Goal: Task Accomplishment & Management: Manage account settings

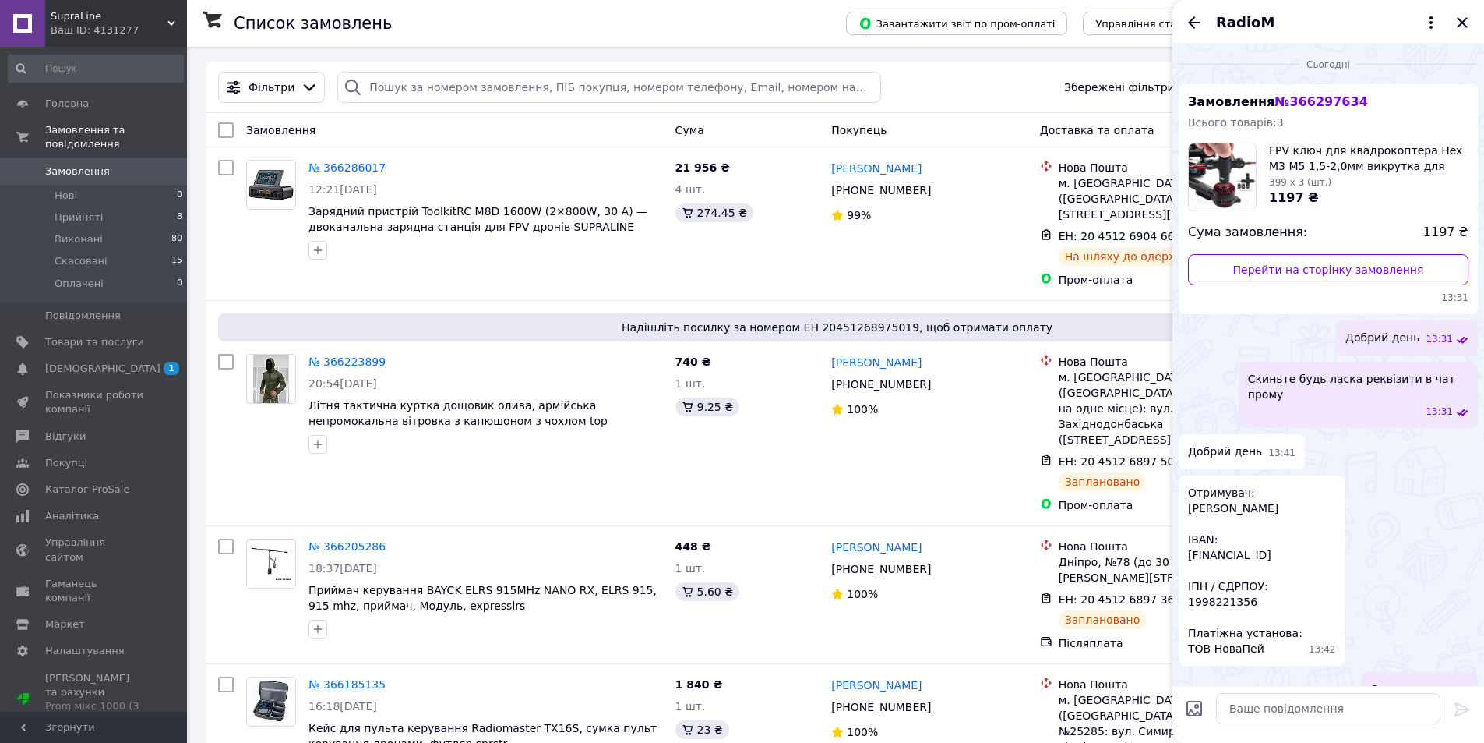
scroll to position [224, 0]
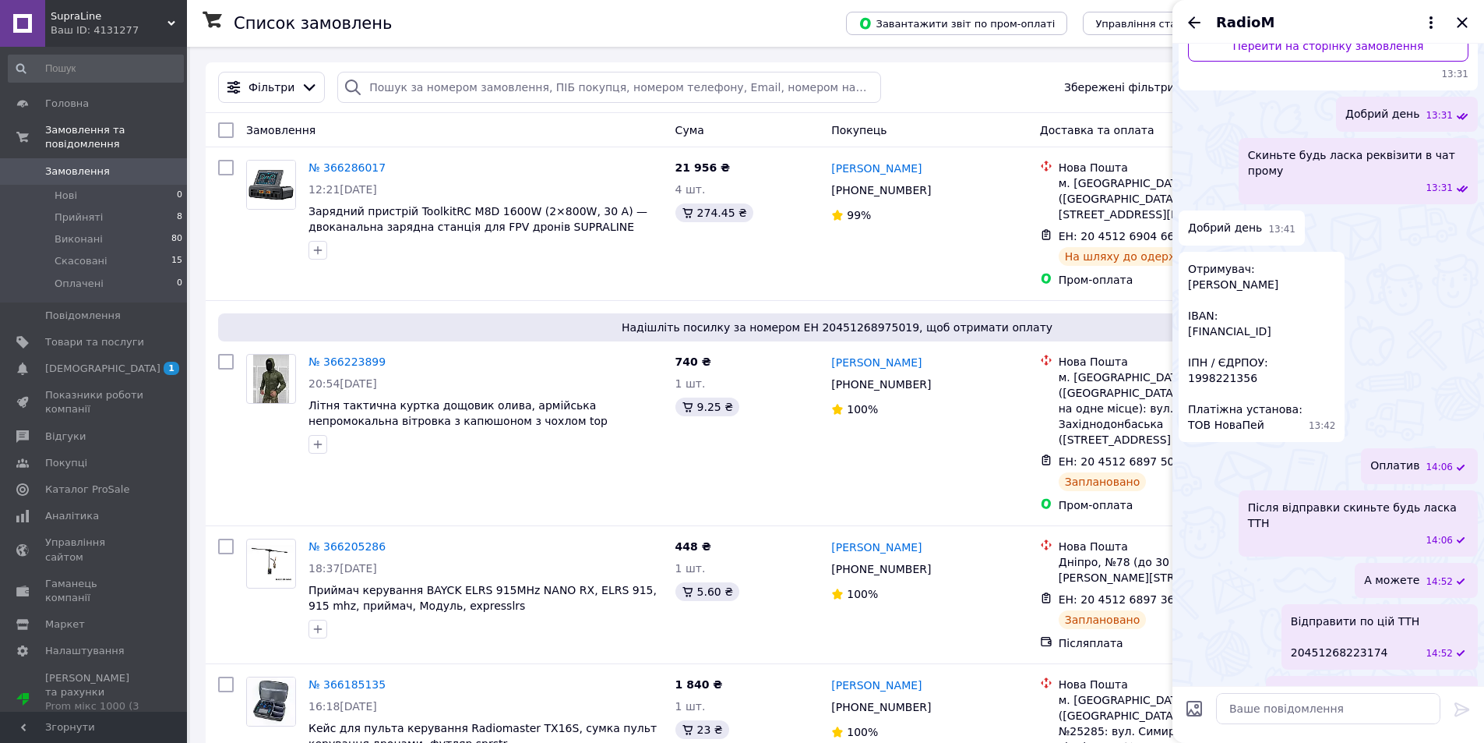
click at [102, 164] on span "Замовлення" at bounding box center [94, 171] width 99 height 14
click at [1456, 22] on icon "Закрити" at bounding box center [1462, 22] width 19 height 19
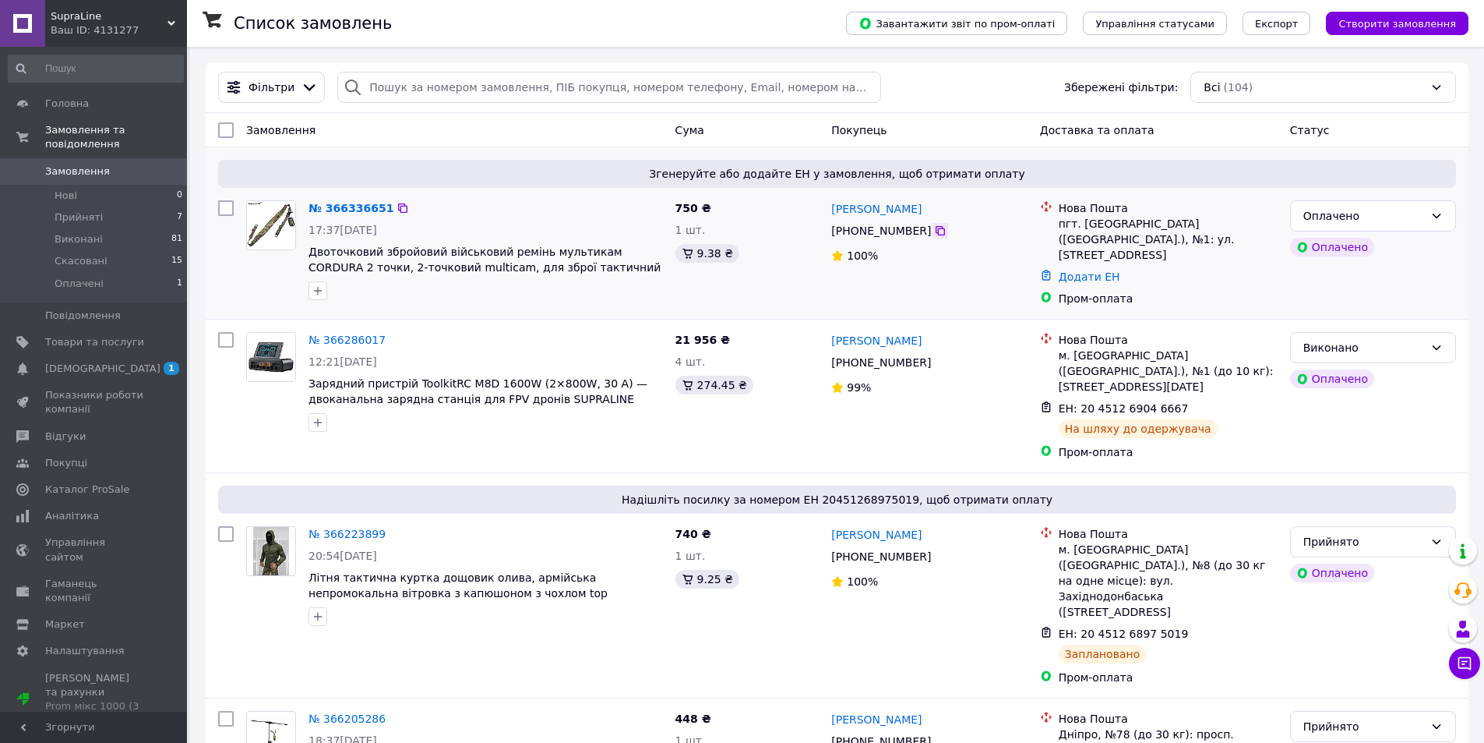
click at [937, 233] on icon at bounding box center [940, 230] width 12 height 12
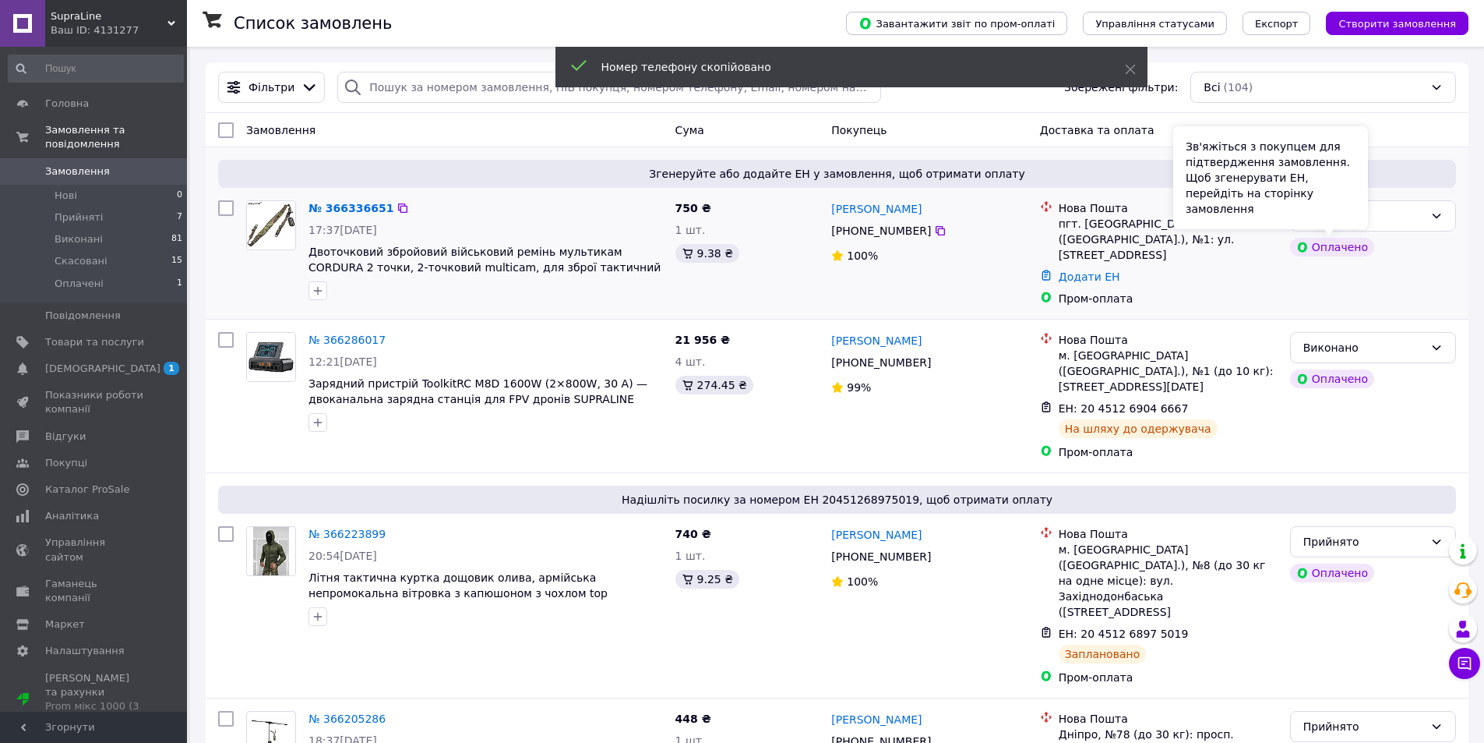
click at [1446, 235] on div "Оплачено" at bounding box center [1373, 247] width 172 height 25
click at [1424, 219] on div "Оплачено" at bounding box center [1364, 215] width 121 height 17
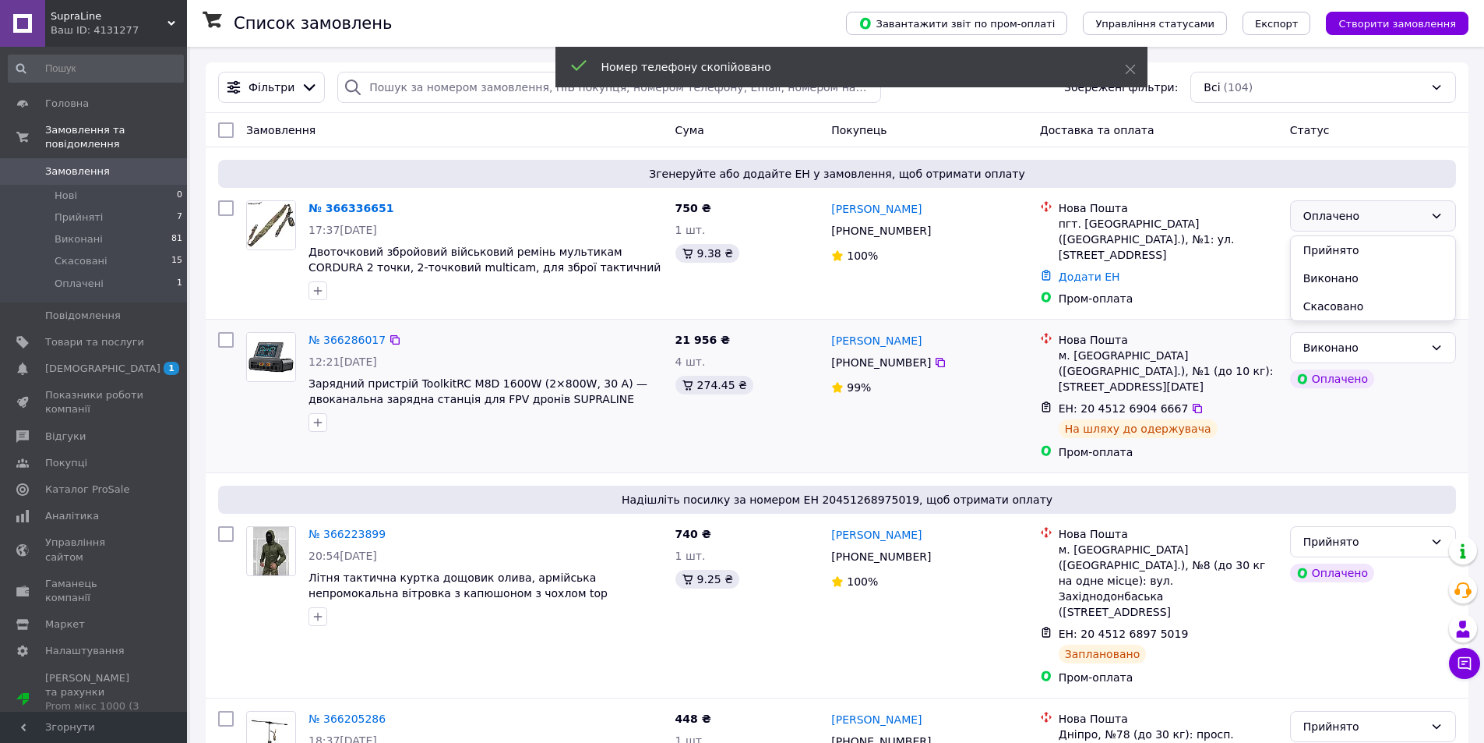
drag, startPoint x: 1375, startPoint y: 239, endPoint x: 1050, endPoint y: 414, distance: 368.8
click at [1374, 239] on li "Прийнято" at bounding box center [1373, 250] width 164 height 28
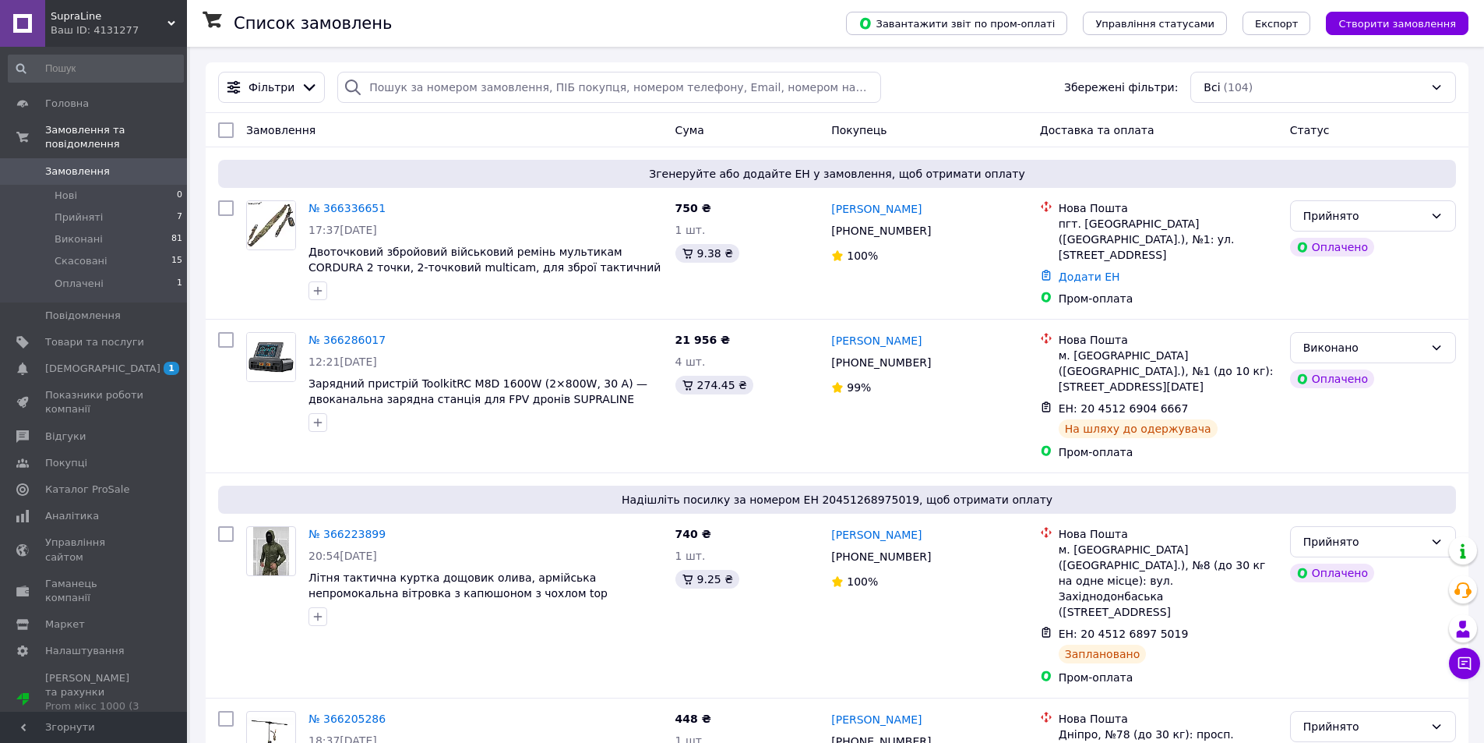
click at [336, 202] on link "№ 366336651" at bounding box center [347, 208] width 77 height 12
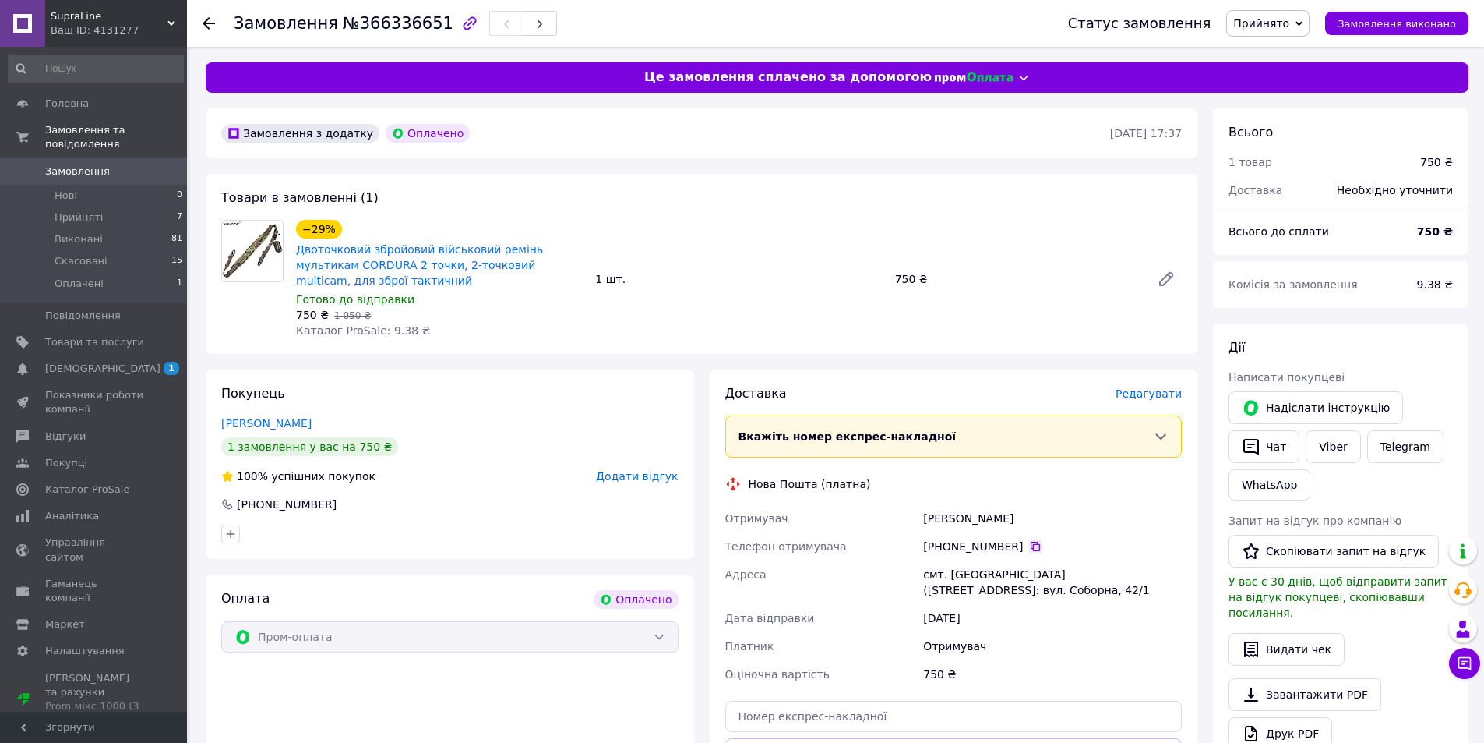
click at [1036, 542] on icon at bounding box center [1035, 546] width 12 height 12
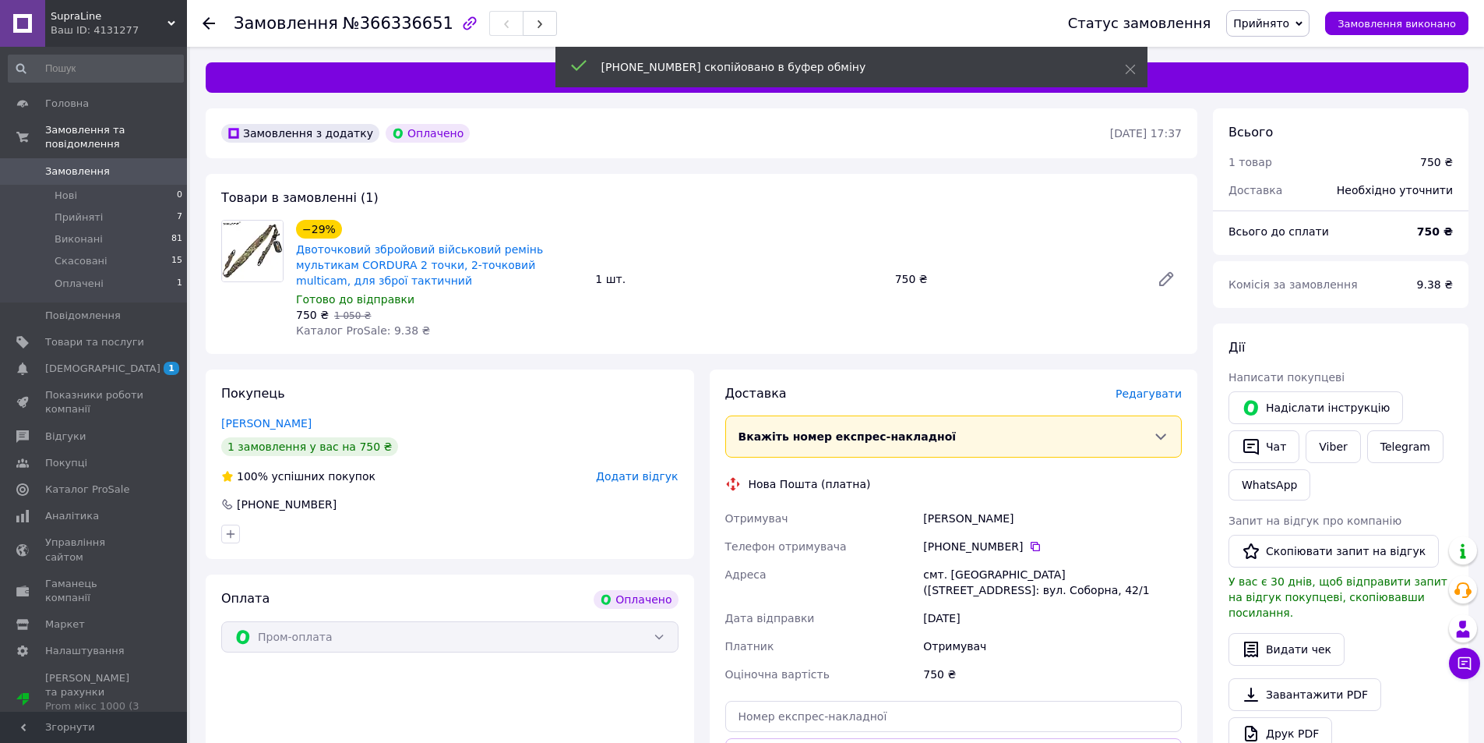
click at [916, 513] on div "Отримувач" at bounding box center [821, 518] width 199 height 28
click at [944, 506] on div "Худолей Андрей" at bounding box center [1052, 518] width 265 height 28
copy div "Худолей Андрей"
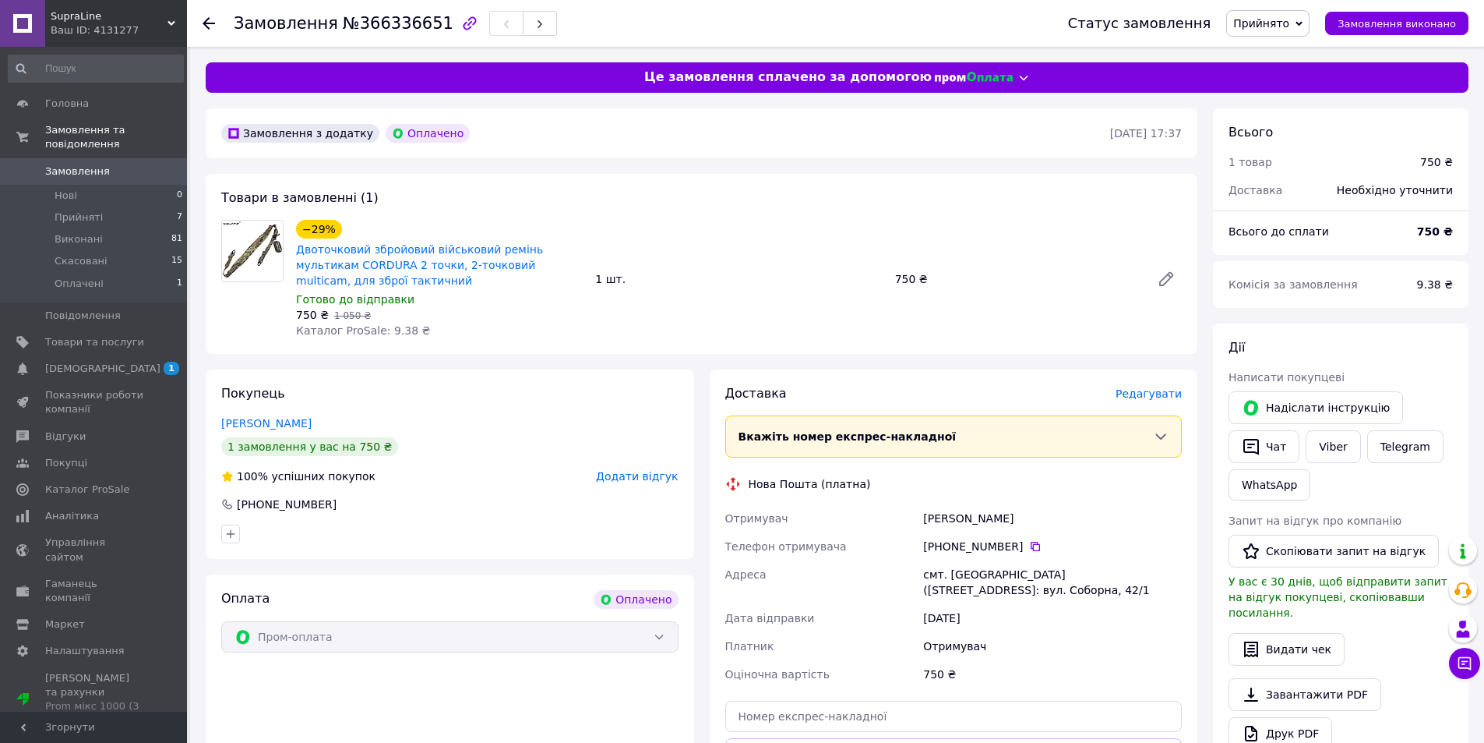
click at [968, 571] on div "смт. Савинці (Харківська обл.), №1: вул. Соборна, 42/1" at bounding box center [1052, 582] width 265 height 44
copy div "Савинці"
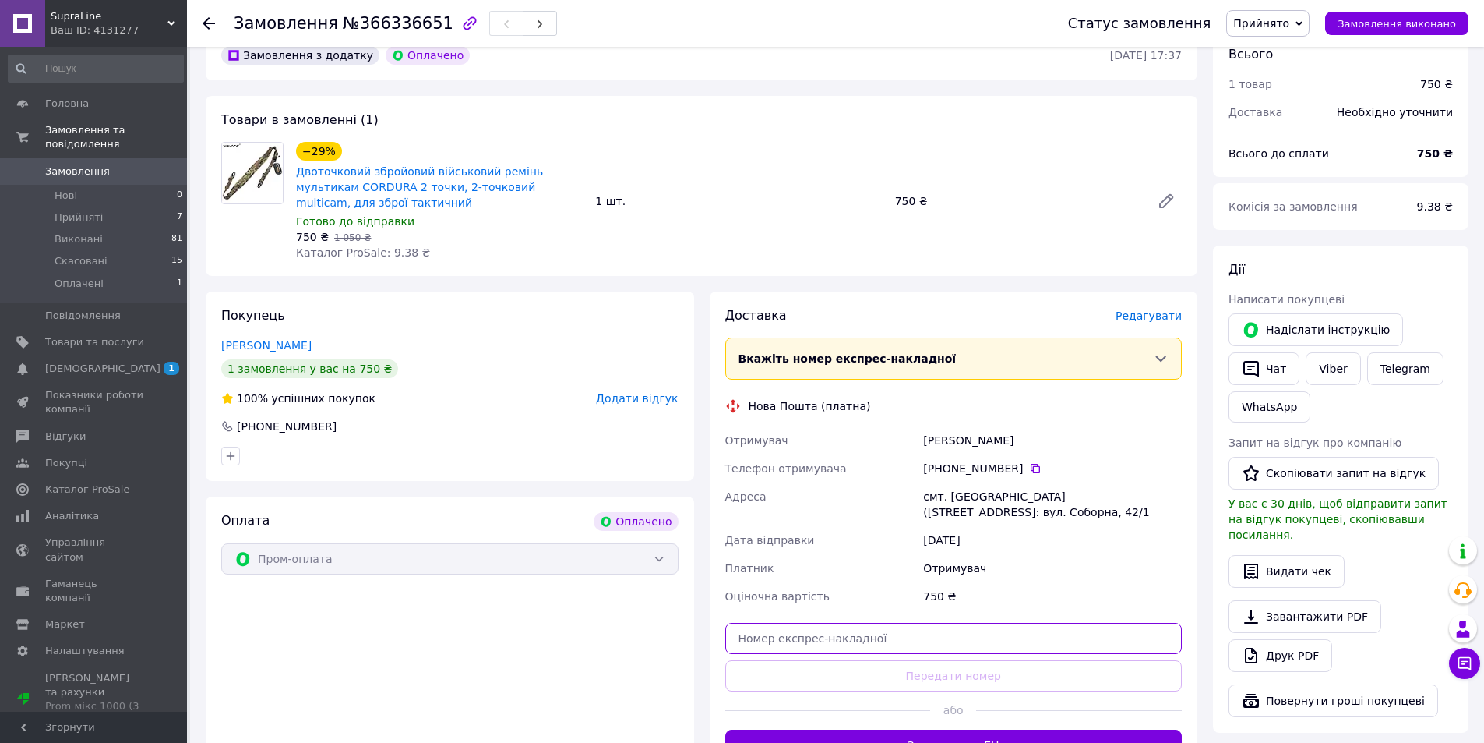
click at [778, 652] on input "text" at bounding box center [953, 638] width 457 height 31
paste input "20451269202825"
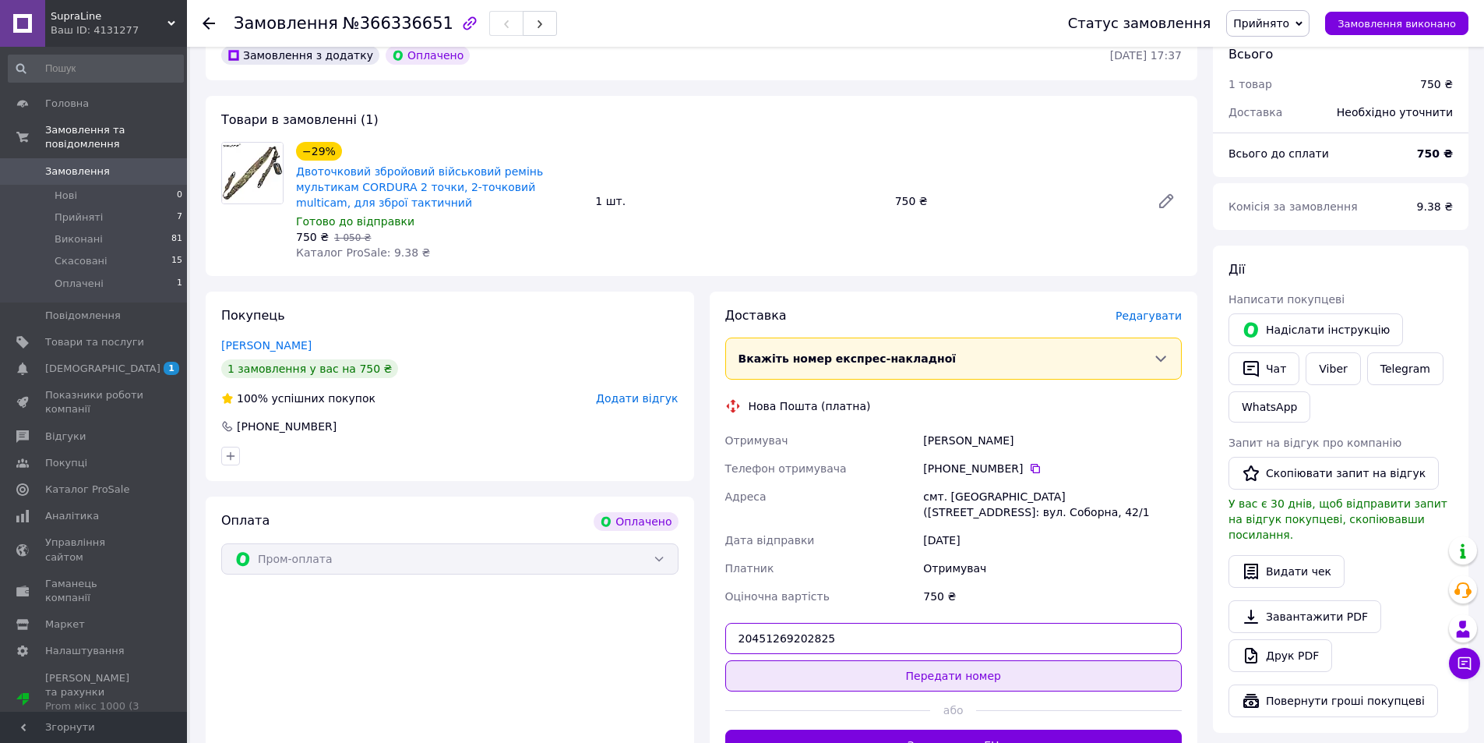
type input "20451269202825"
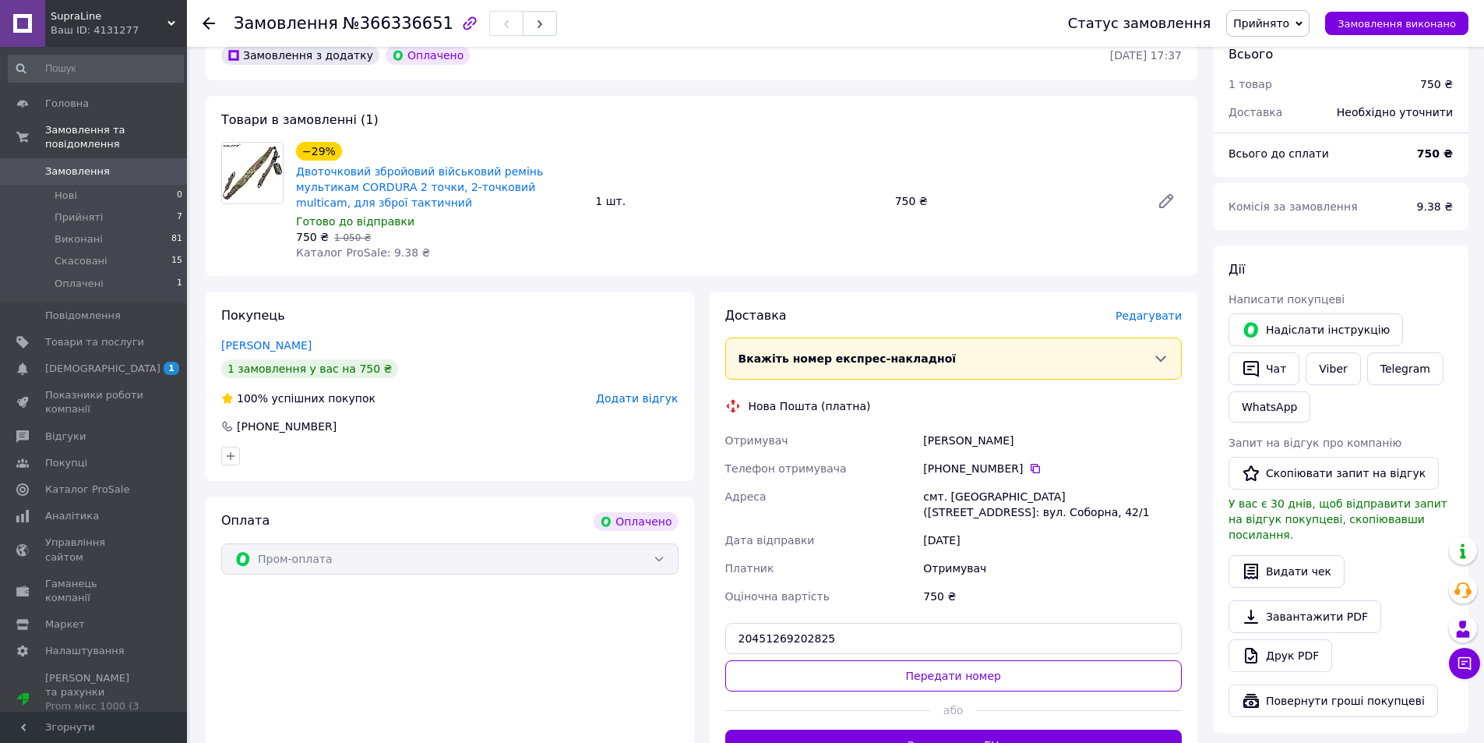
drag, startPoint x: 792, startPoint y: 672, endPoint x: 757, endPoint y: 692, distance: 40.5
click at [792, 672] on button "Передати номер" at bounding box center [953, 675] width 457 height 31
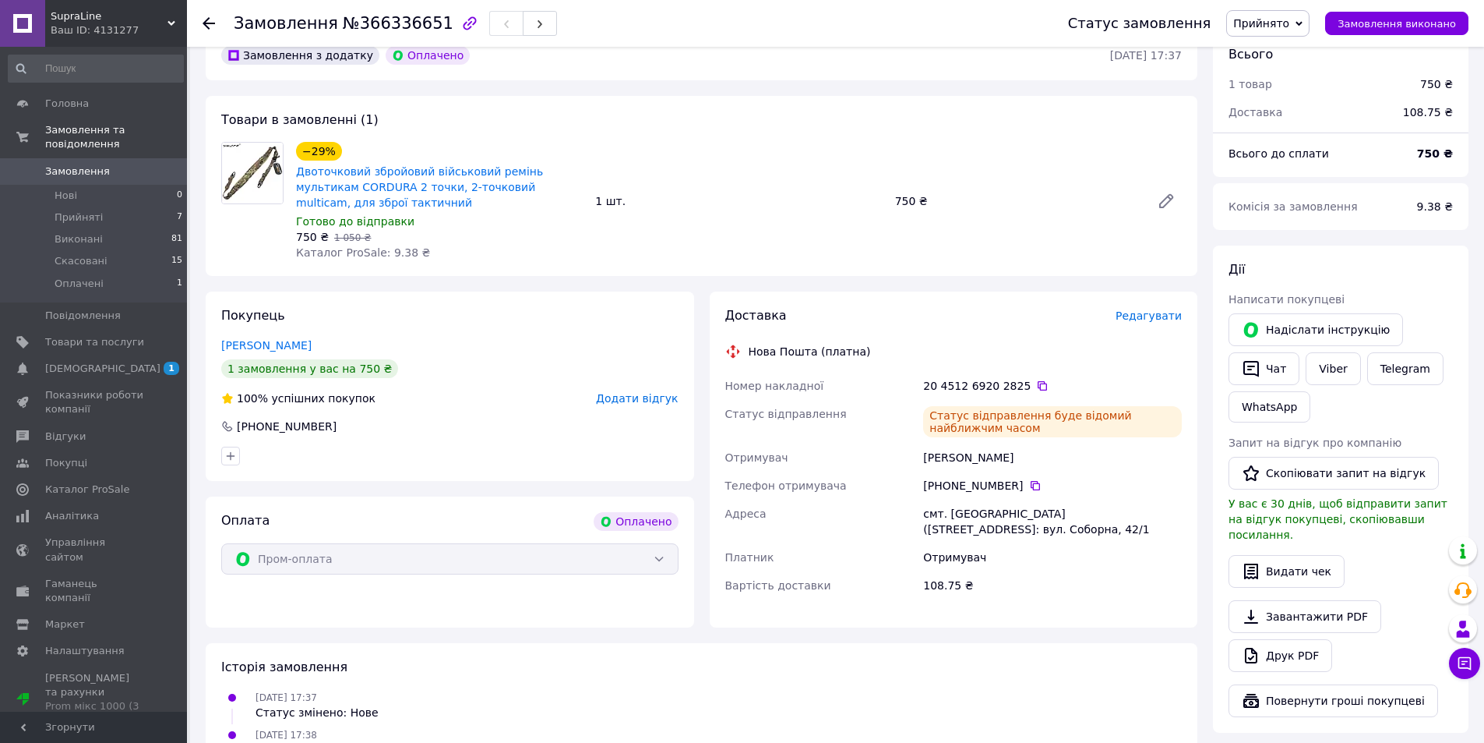
scroll to position [0, 0]
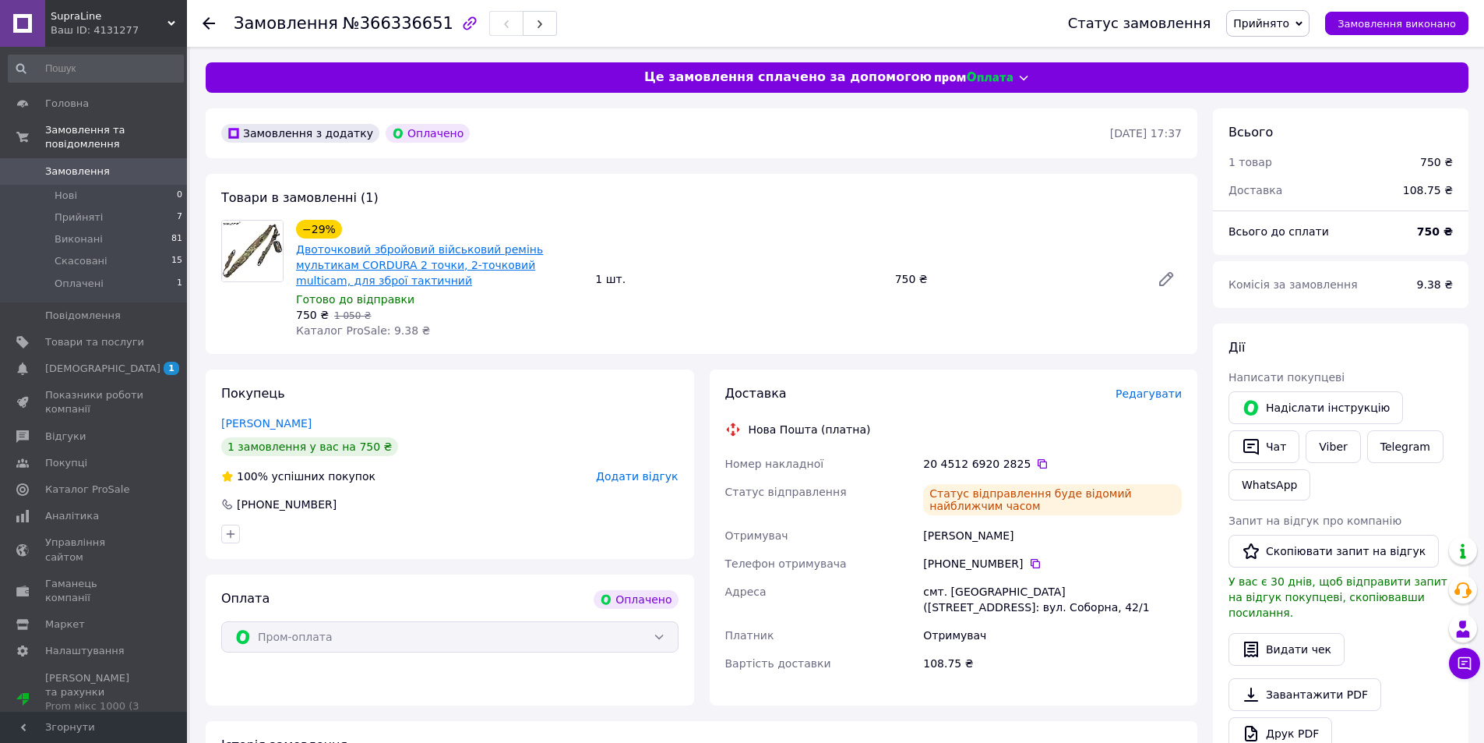
click at [464, 244] on link "Двоточковий збройовий військовий ремінь мультикам CORDURA 2 точки, 2-точковий m…" at bounding box center [419, 265] width 247 height 44
click at [108, 164] on span "Замовлення" at bounding box center [94, 171] width 99 height 14
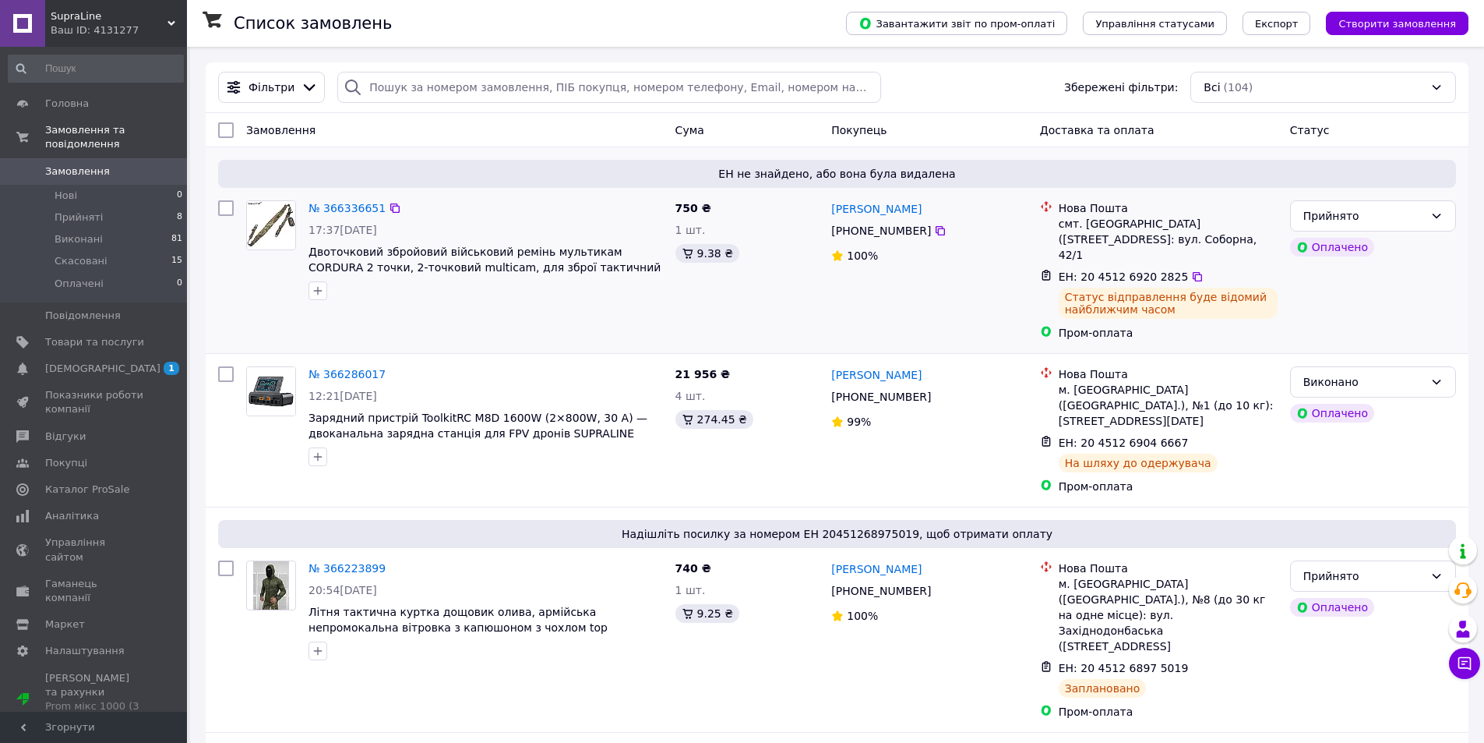
click at [1344, 306] on div "Прийнято Оплачено" at bounding box center [1373, 270] width 178 height 153
